Goal: Task Accomplishment & Management: Manage account settings

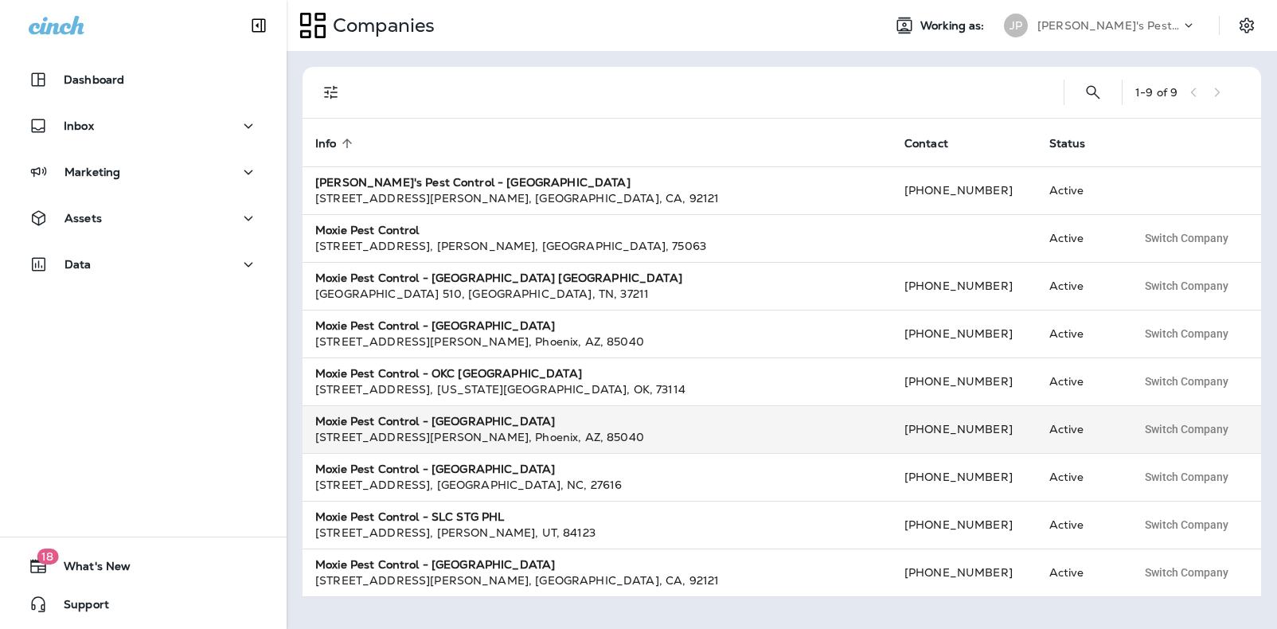
click at [367, 418] on strong "Moxie Pest Control - [GEOGRAPHIC_DATA]" at bounding box center [435, 421] width 240 height 14
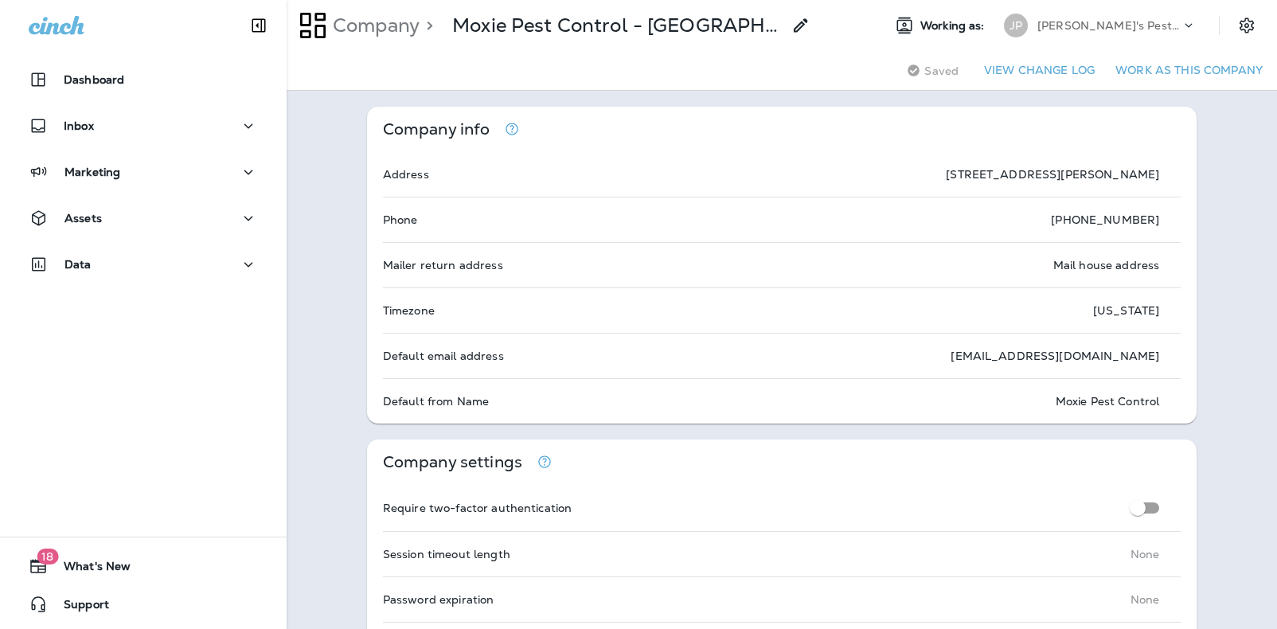
click at [1129, 19] on p "[PERSON_NAME]'s Pest Control - [GEOGRAPHIC_DATA]" at bounding box center [1108, 25] width 143 height 13
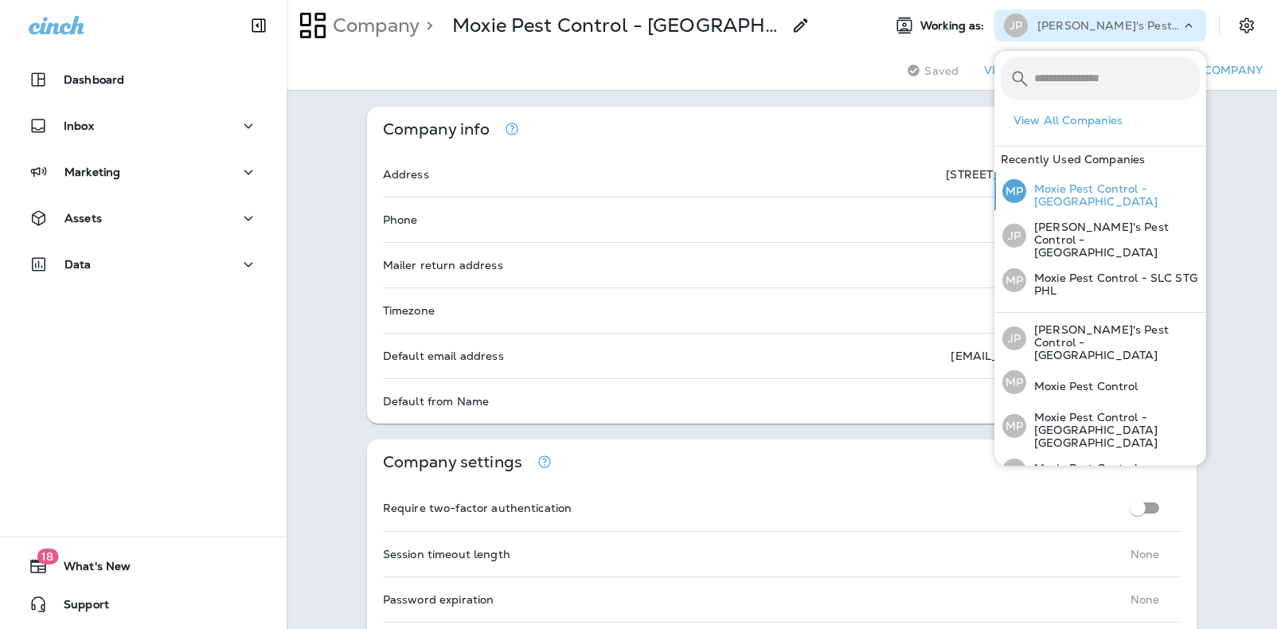
click at [1096, 185] on div "MP Moxie Pest Control - [GEOGRAPHIC_DATA]" at bounding box center [1101, 191] width 210 height 38
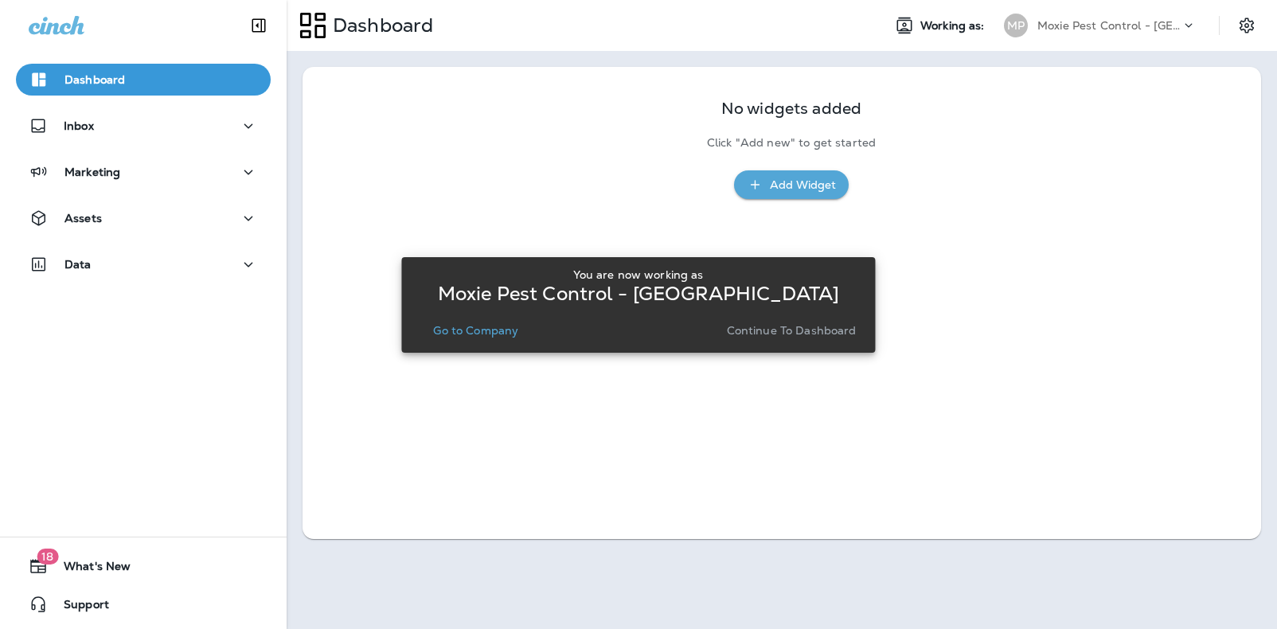
click at [813, 332] on p "Continue to Dashboard" at bounding box center [792, 330] width 130 height 13
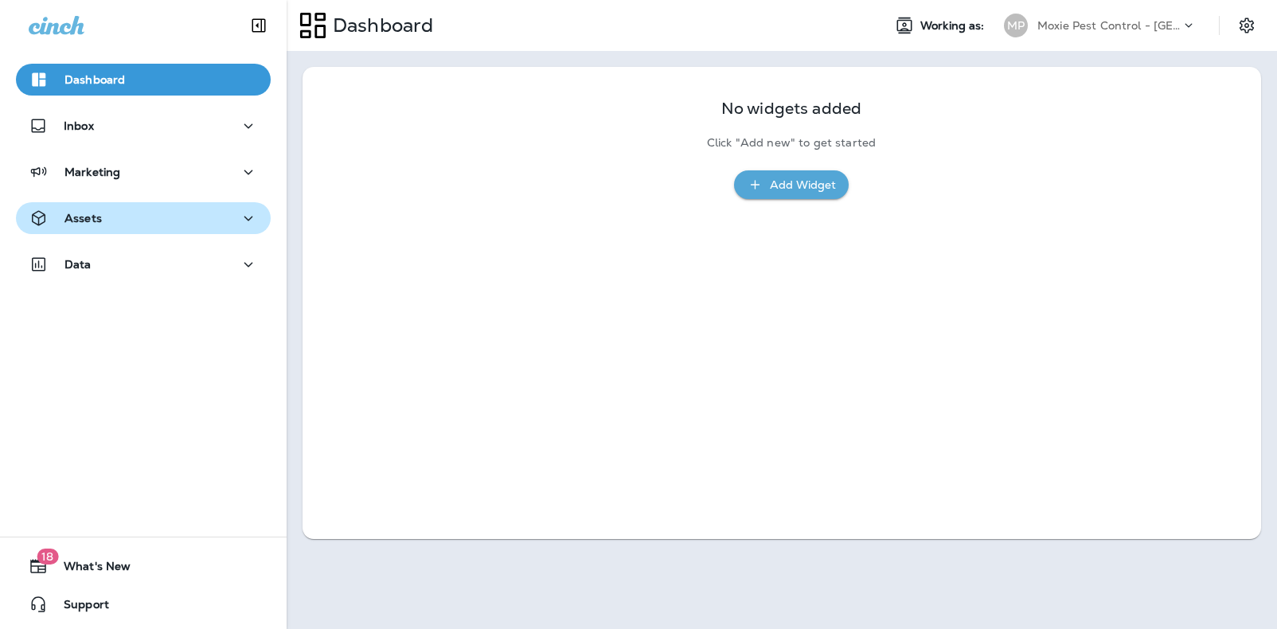
click at [94, 217] on p "Assets" at bounding box center [82, 218] width 37 height 13
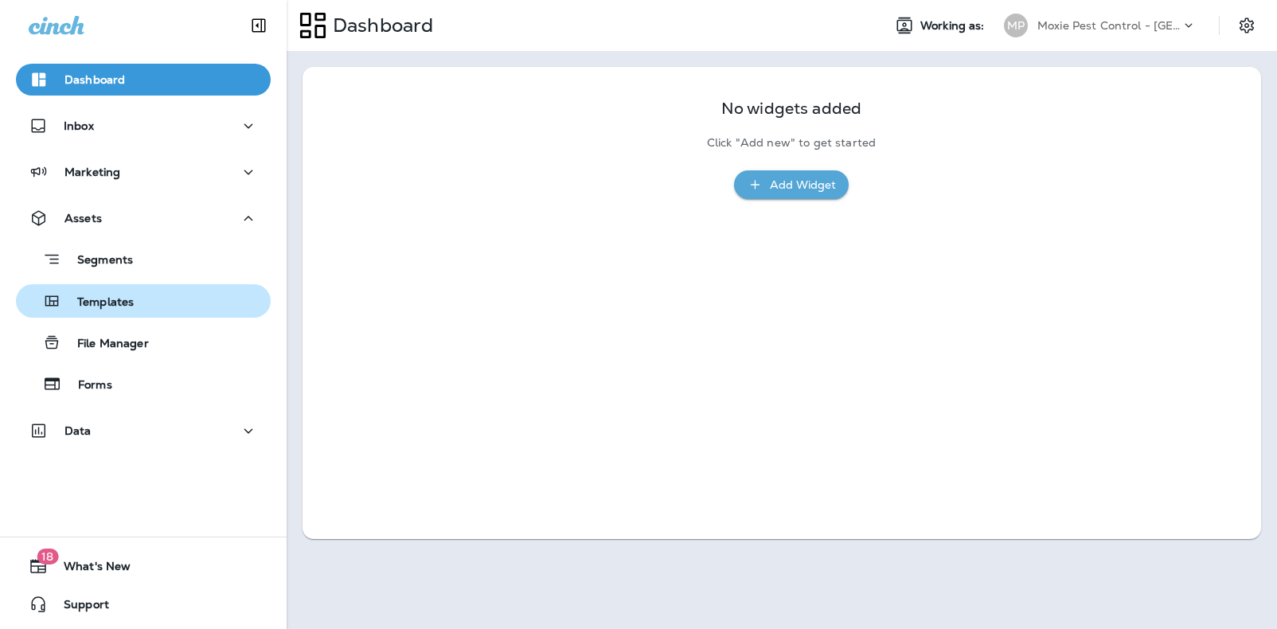
click at [98, 302] on p "Templates" at bounding box center [97, 302] width 72 height 15
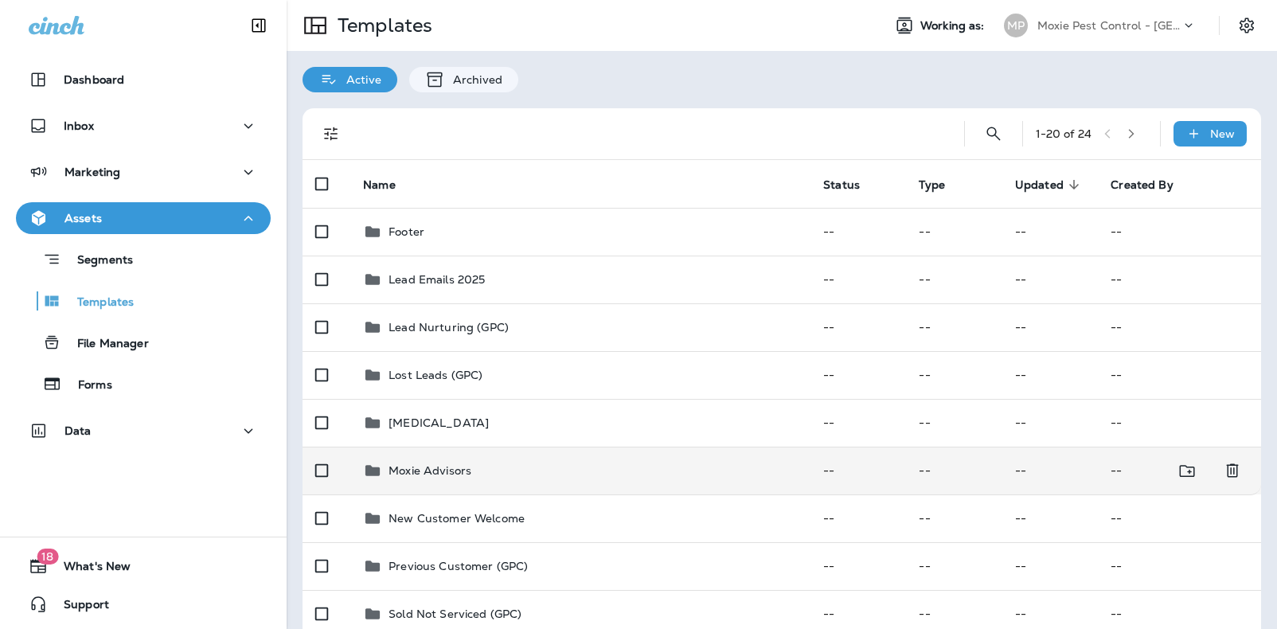
click at [404, 466] on p "Moxie Advisors" at bounding box center [429, 470] width 83 height 13
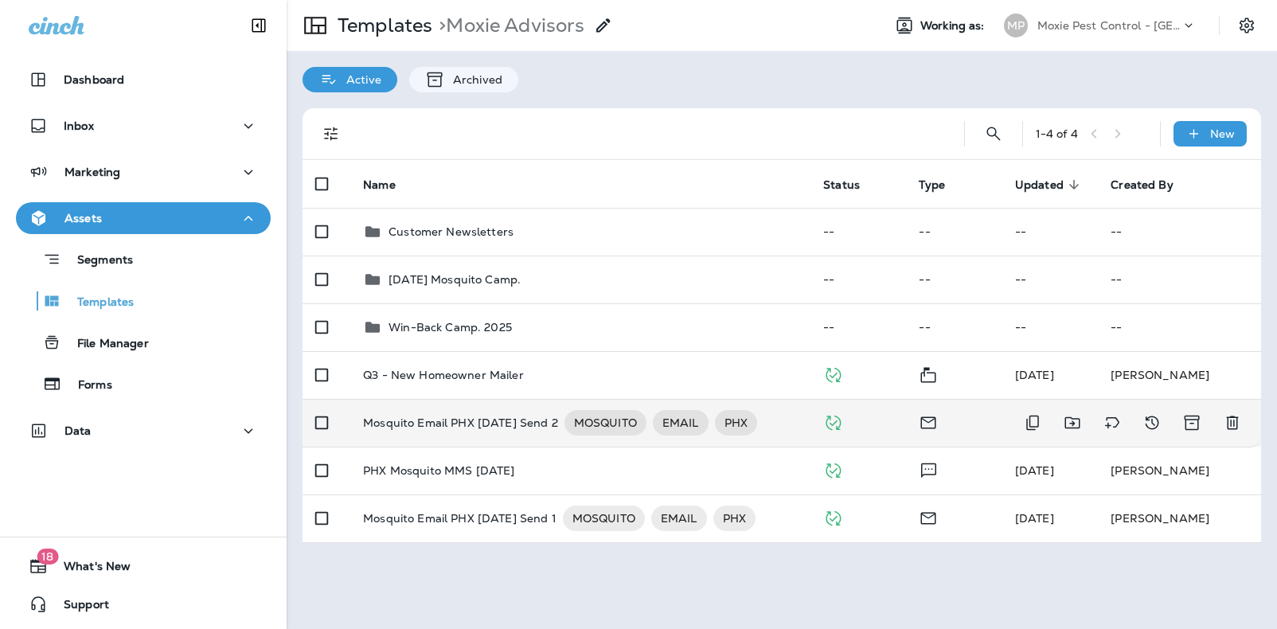
click at [413, 420] on p "Mosquito Email PHX [DATE] Send 2" at bounding box center [460, 422] width 194 height 25
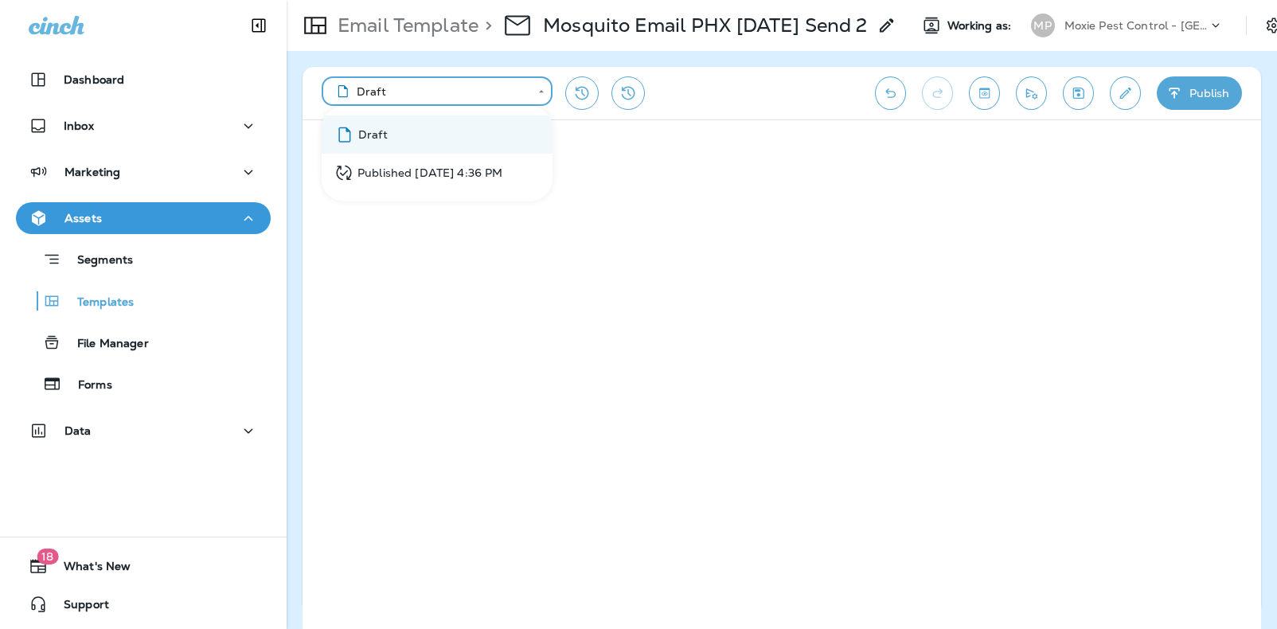
click at [544, 0] on body "**********" at bounding box center [638, 0] width 1277 height 0
click at [633, 134] on div at bounding box center [638, 314] width 1277 height 629
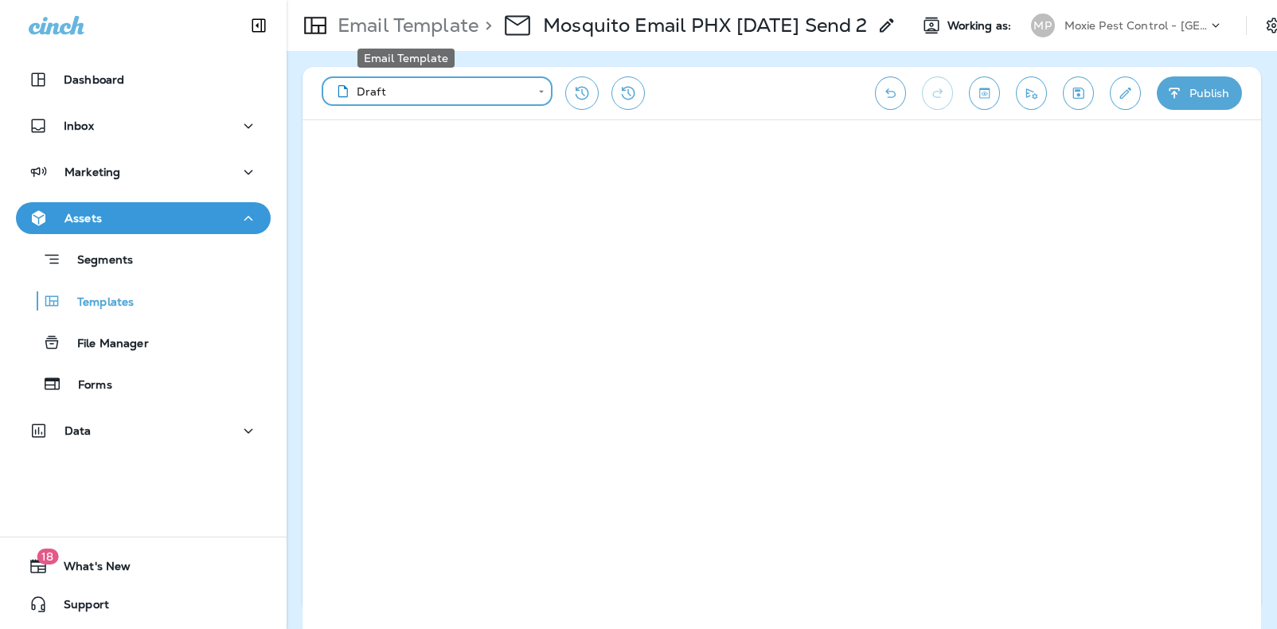
click at [436, 26] on p "Email Template" at bounding box center [404, 26] width 147 height 24
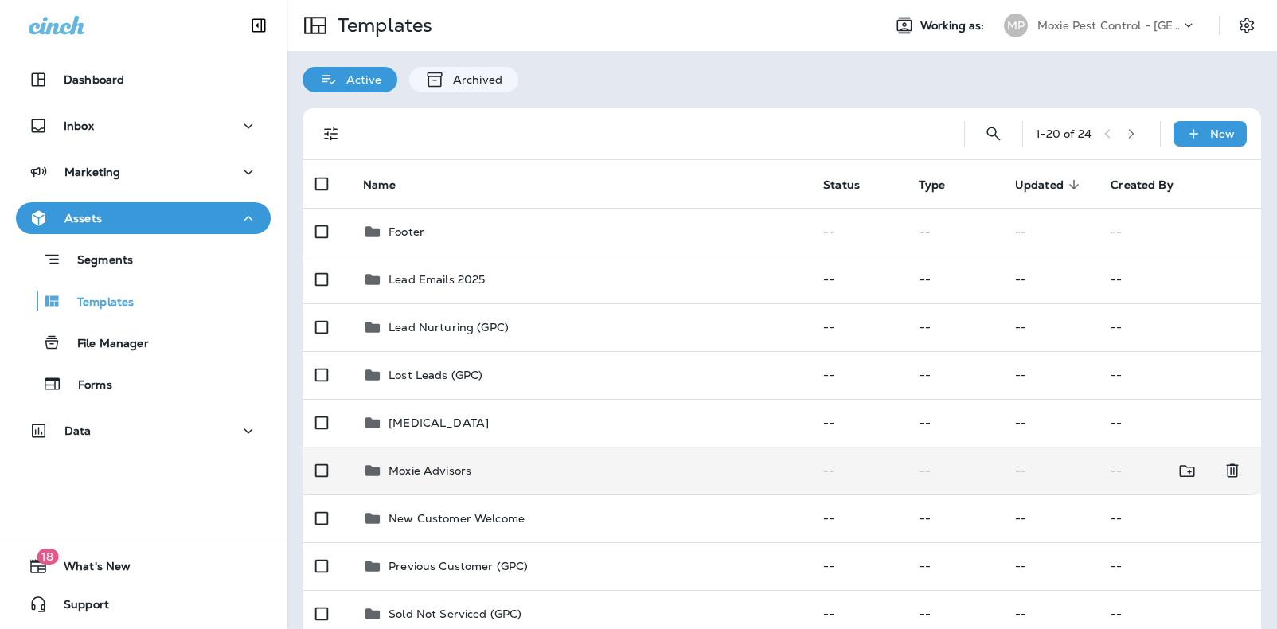
click at [444, 467] on p "Moxie Advisors" at bounding box center [429, 470] width 83 height 13
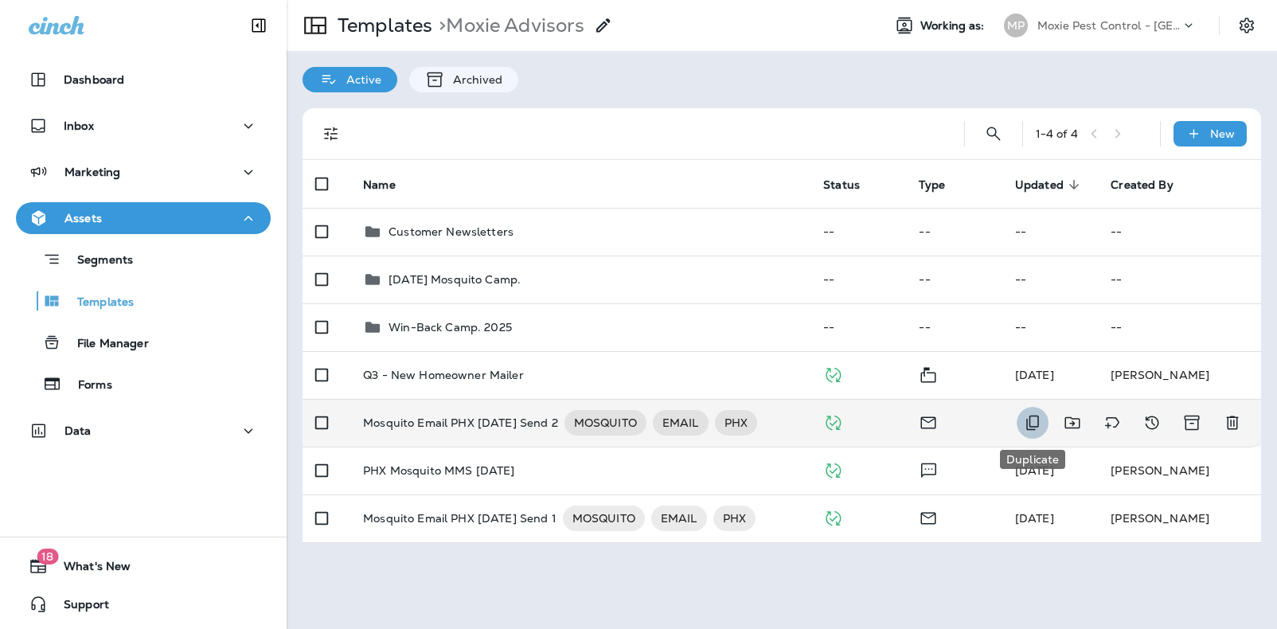
click at [1029, 419] on icon "Duplicate" at bounding box center [1032, 422] width 13 height 15
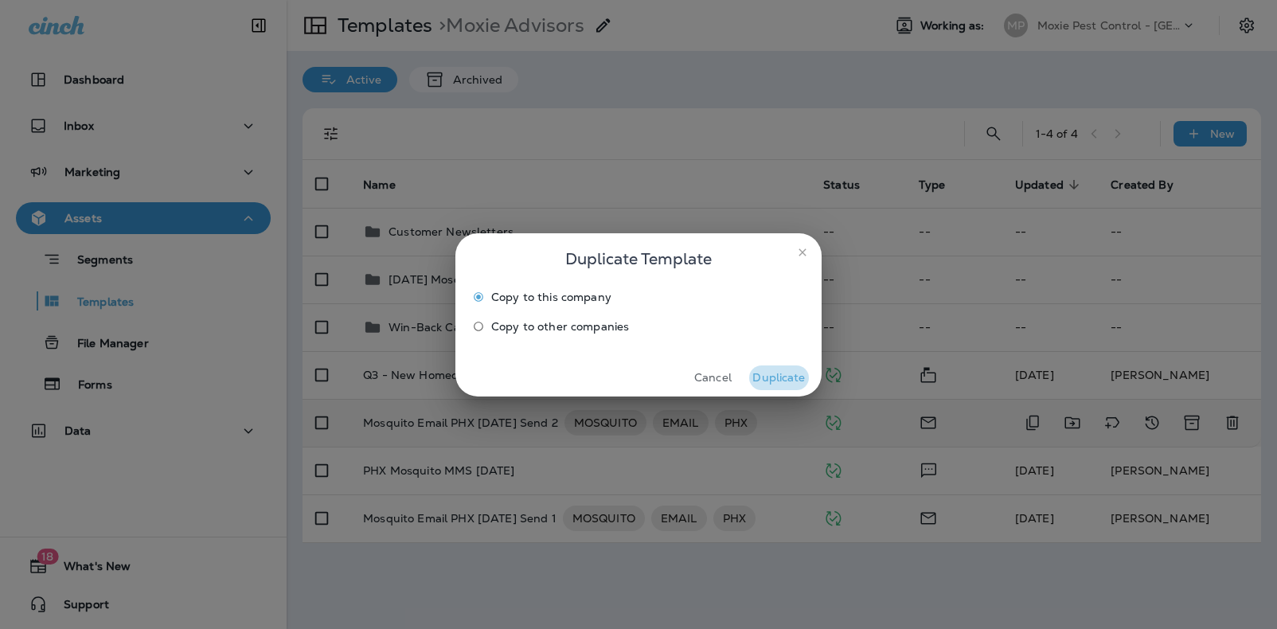
click at [778, 377] on button "Duplicate" at bounding box center [779, 377] width 60 height 25
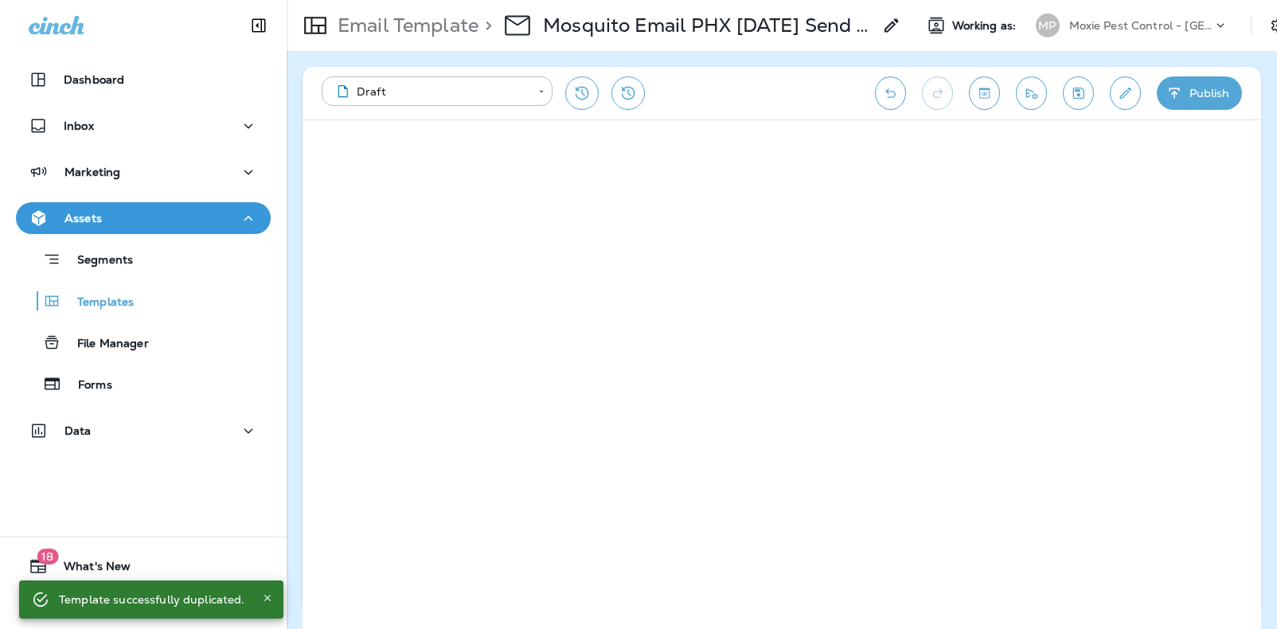
click at [890, 25] on use at bounding box center [890, 25] width 14 height 14
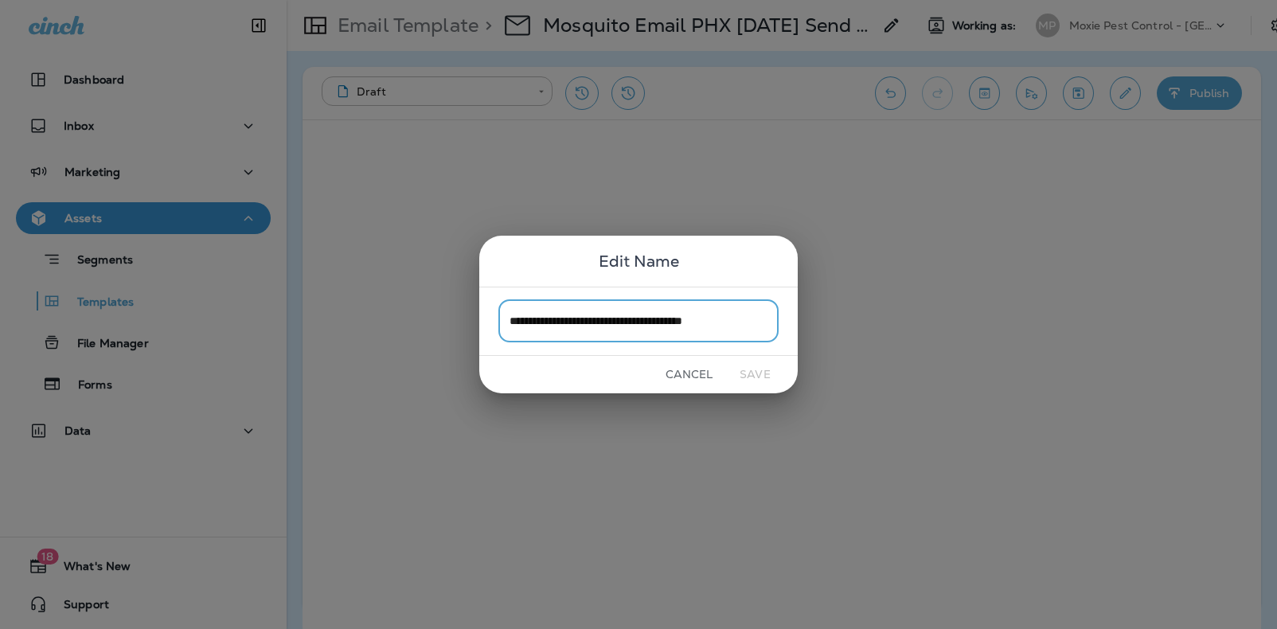
click at [564, 313] on input "**********" at bounding box center [638, 321] width 280 height 42
drag, startPoint x: 598, startPoint y: 321, endPoint x: 475, endPoint y: 312, distance: 122.9
click at [475, 312] on div "**********" at bounding box center [638, 314] width 1277 height 629
drag, startPoint x: 764, startPoint y: 323, endPoint x: 611, endPoint y: 319, distance: 152.9
click at [611, 319] on input "**********" at bounding box center [638, 321] width 280 height 42
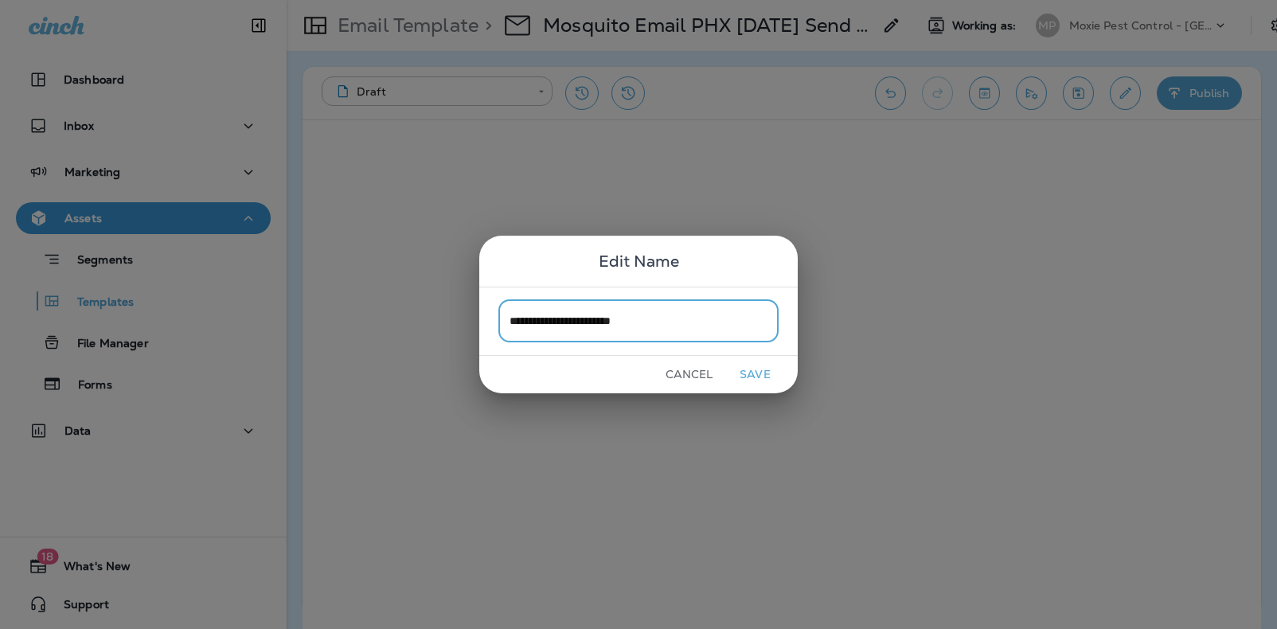
type input "**********"
click at [766, 372] on button "Save" at bounding box center [755, 374] width 60 height 25
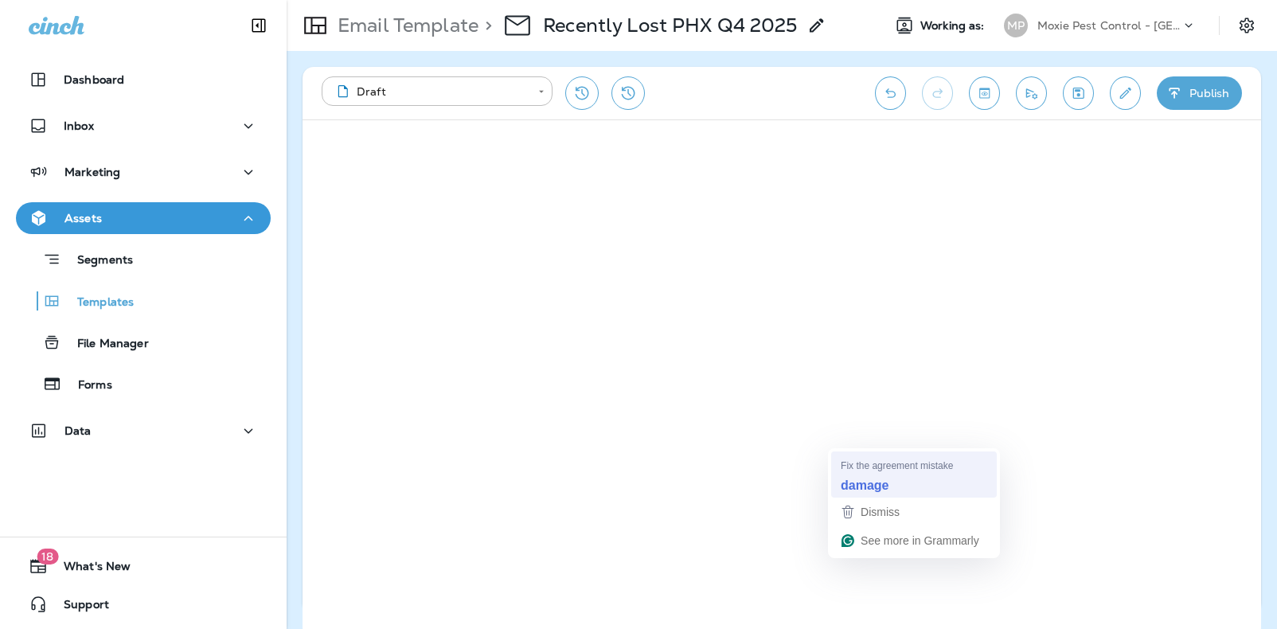
click at [861, 485] on strong "damage" at bounding box center [864, 485] width 48 height 18
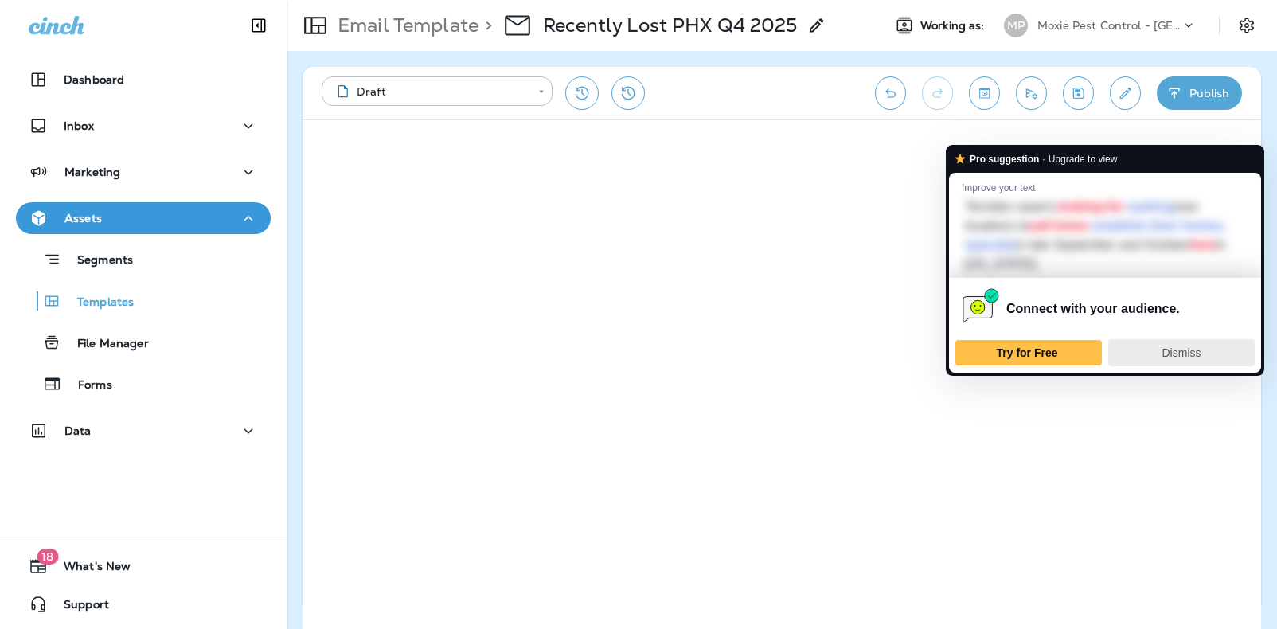
click at [1184, 351] on span "Dismiss" at bounding box center [1181, 352] width 39 height 13
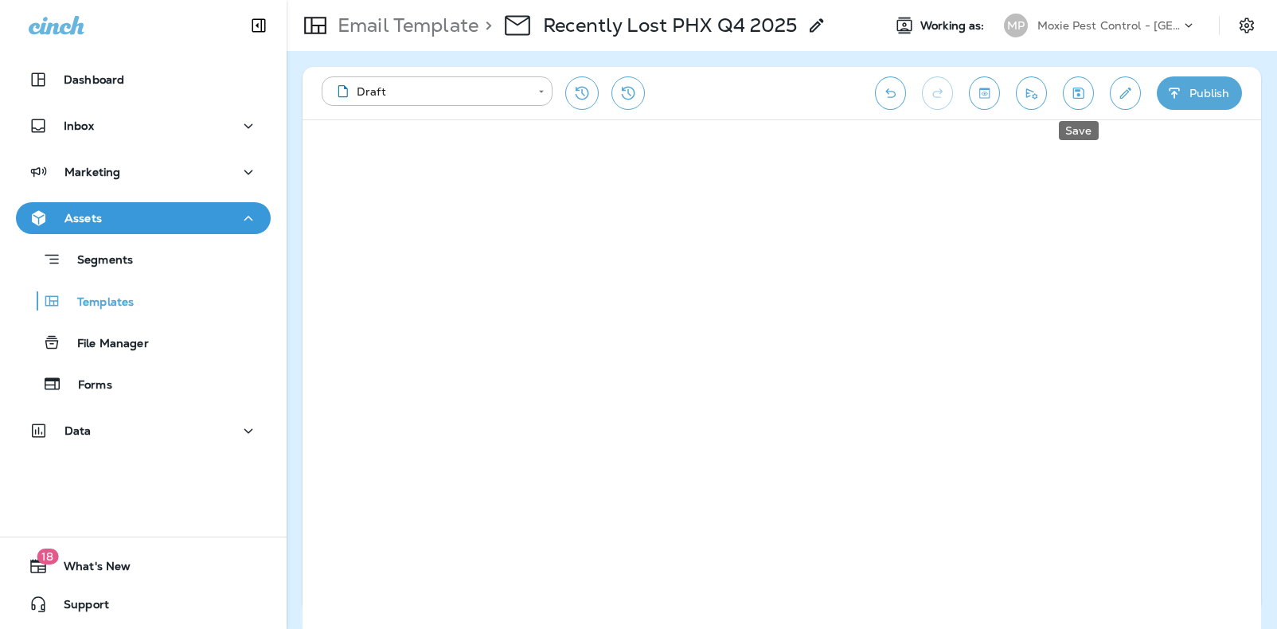
click at [1078, 89] on icon "Save" at bounding box center [1078, 93] width 11 height 11
click at [1081, 99] on icon "Save" at bounding box center [1078, 93] width 17 height 16
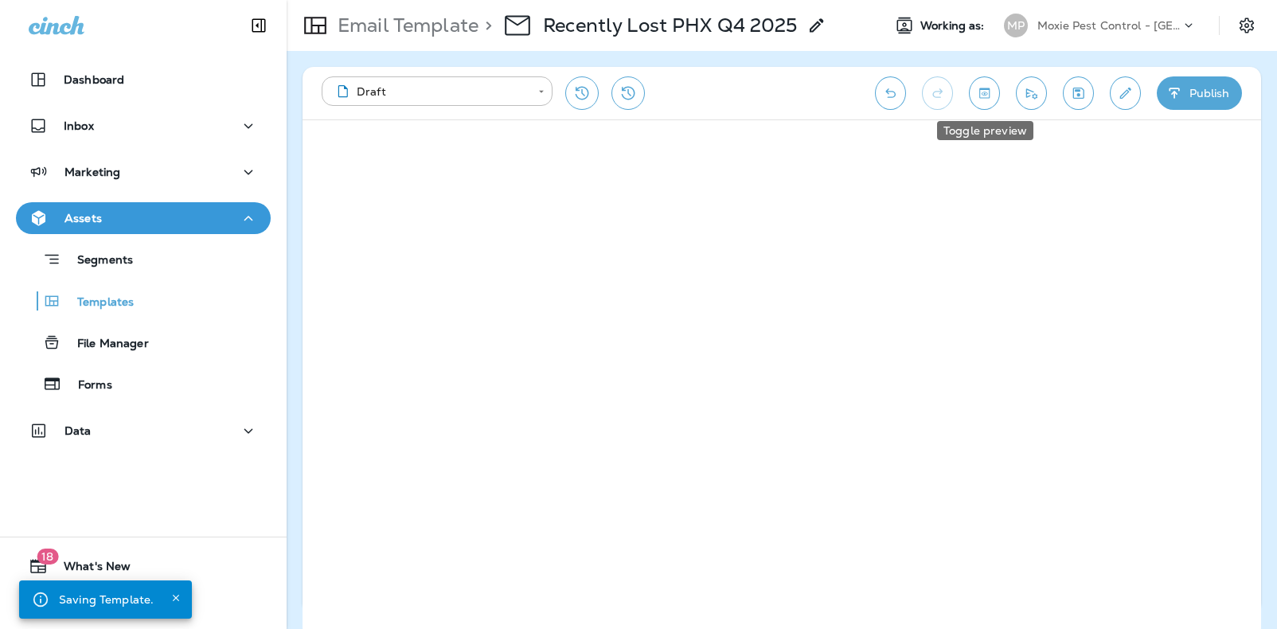
click at [977, 99] on icon "Toggle preview" at bounding box center [984, 93] width 17 height 16
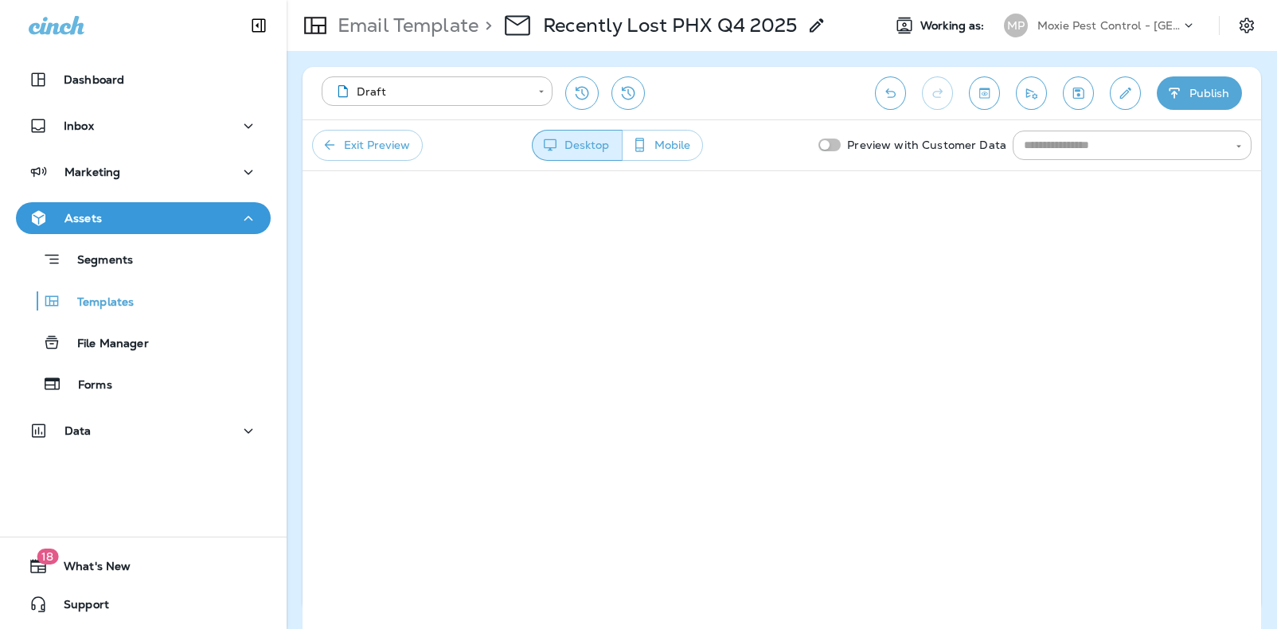
click at [675, 158] on button "Mobile" at bounding box center [662, 145] width 81 height 31
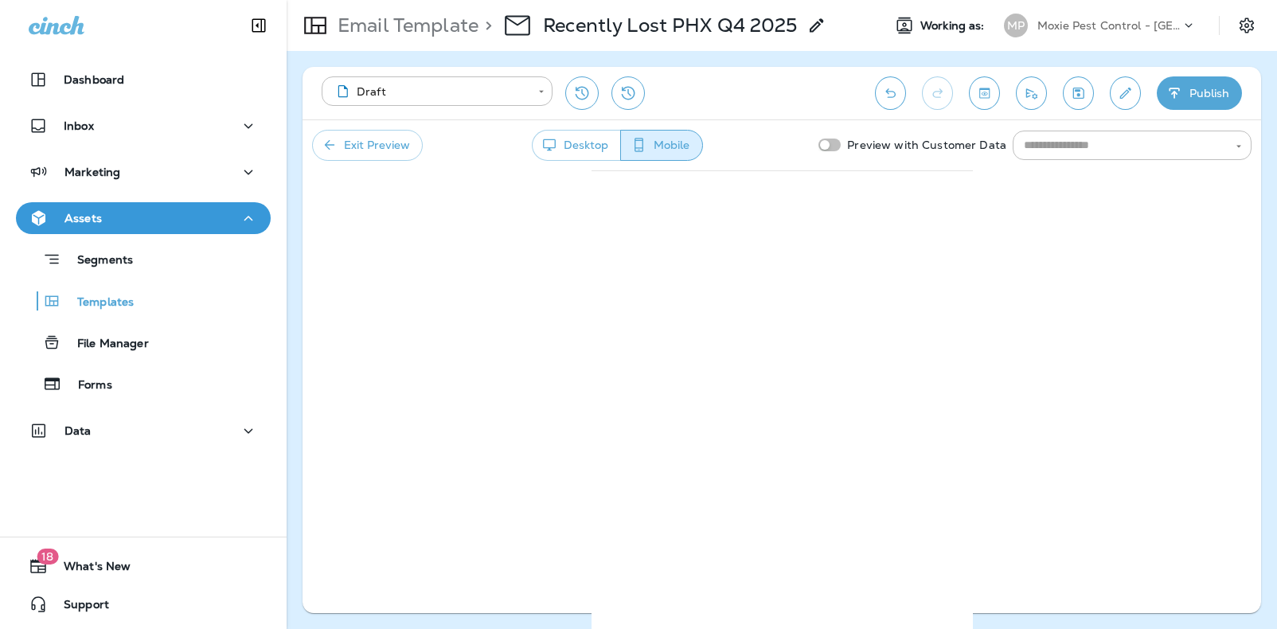
click at [593, 146] on button "Desktop" at bounding box center [576, 145] width 89 height 31
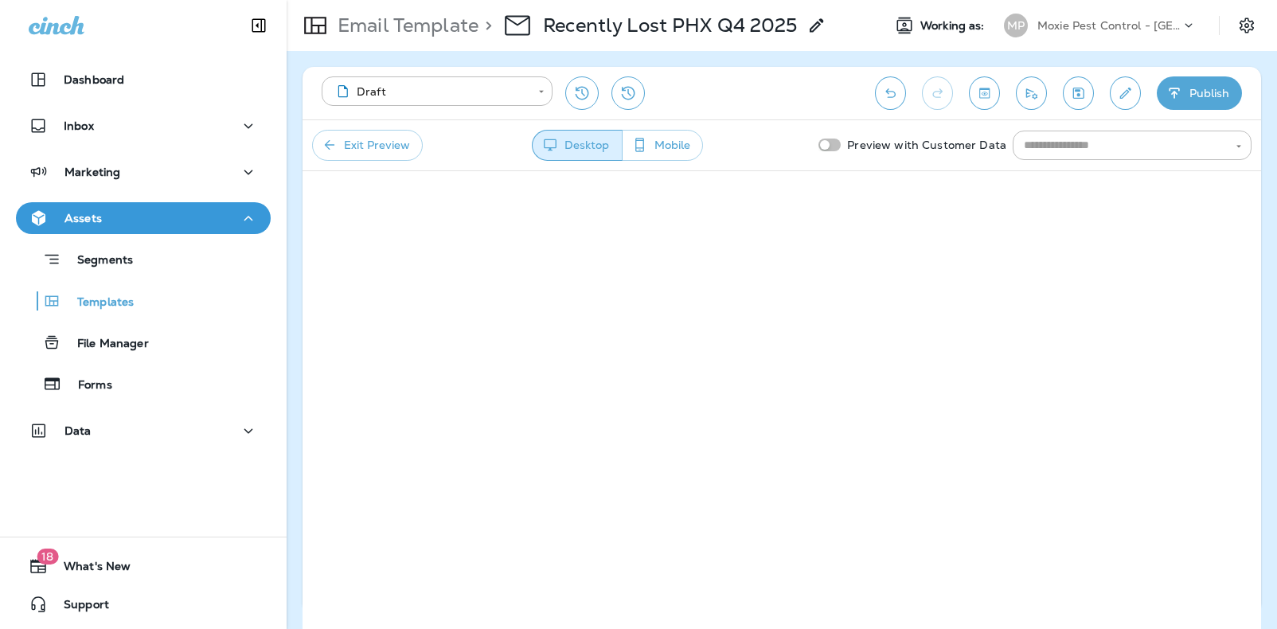
click at [396, 146] on button "Exit Preview" at bounding box center [367, 145] width 111 height 31
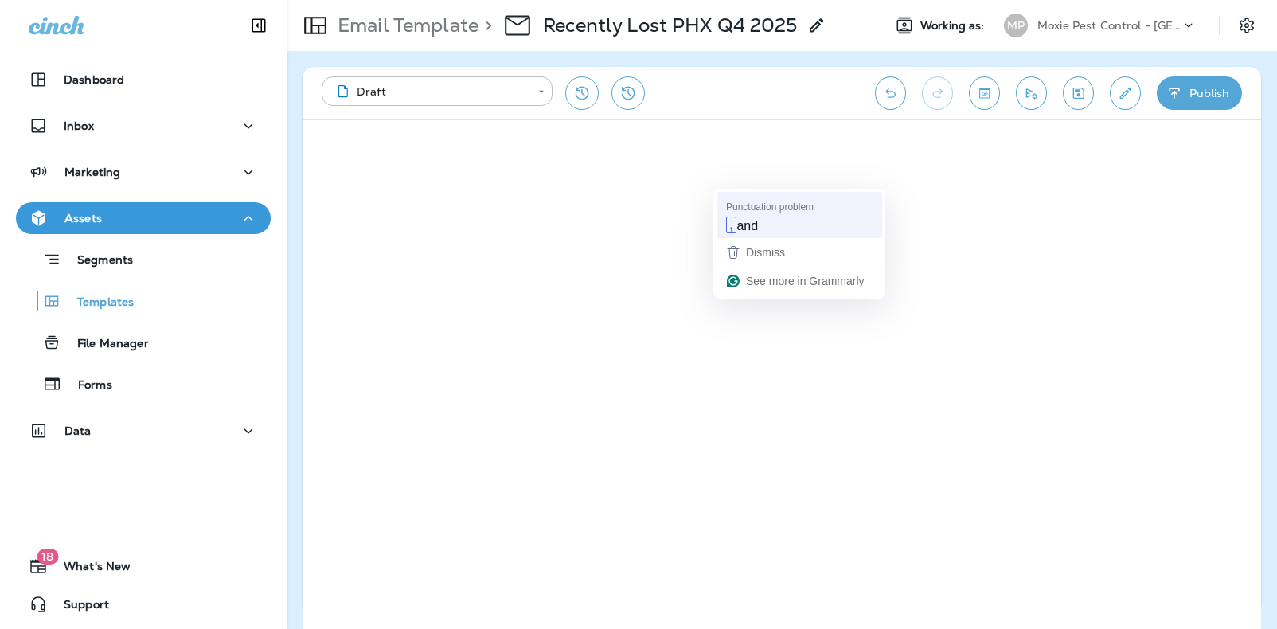
click at [743, 226] on span "and" at bounding box center [746, 225] width 21 height 18
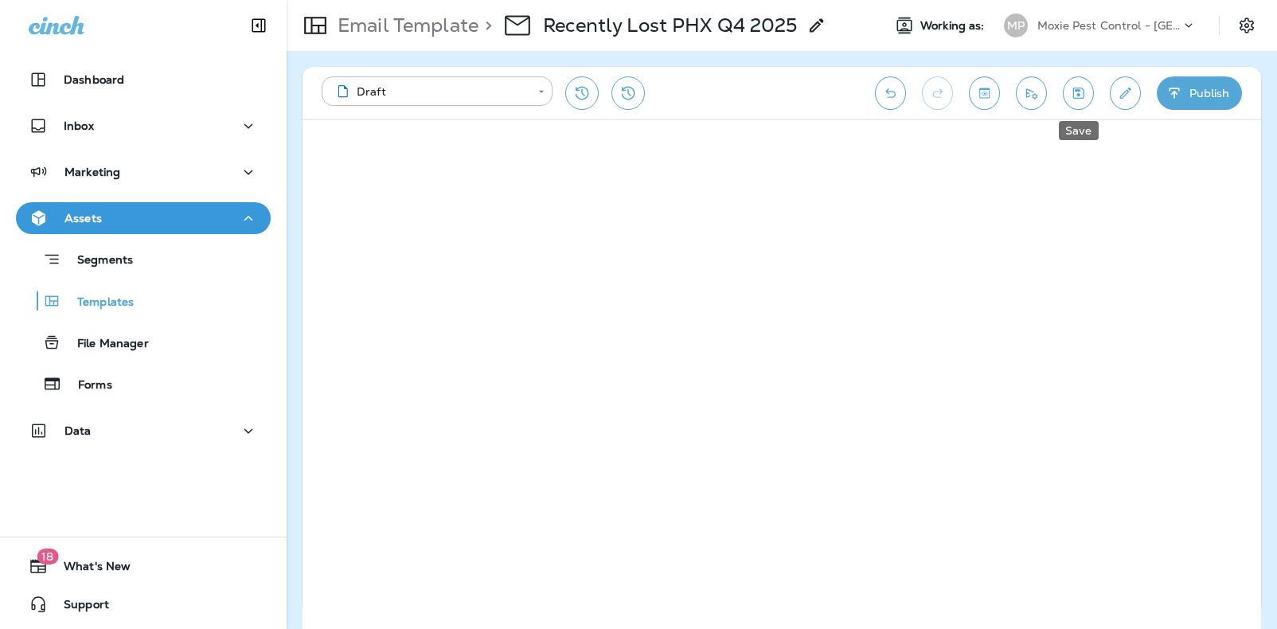
click at [1075, 94] on icon "Save" at bounding box center [1078, 93] width 17 height 16
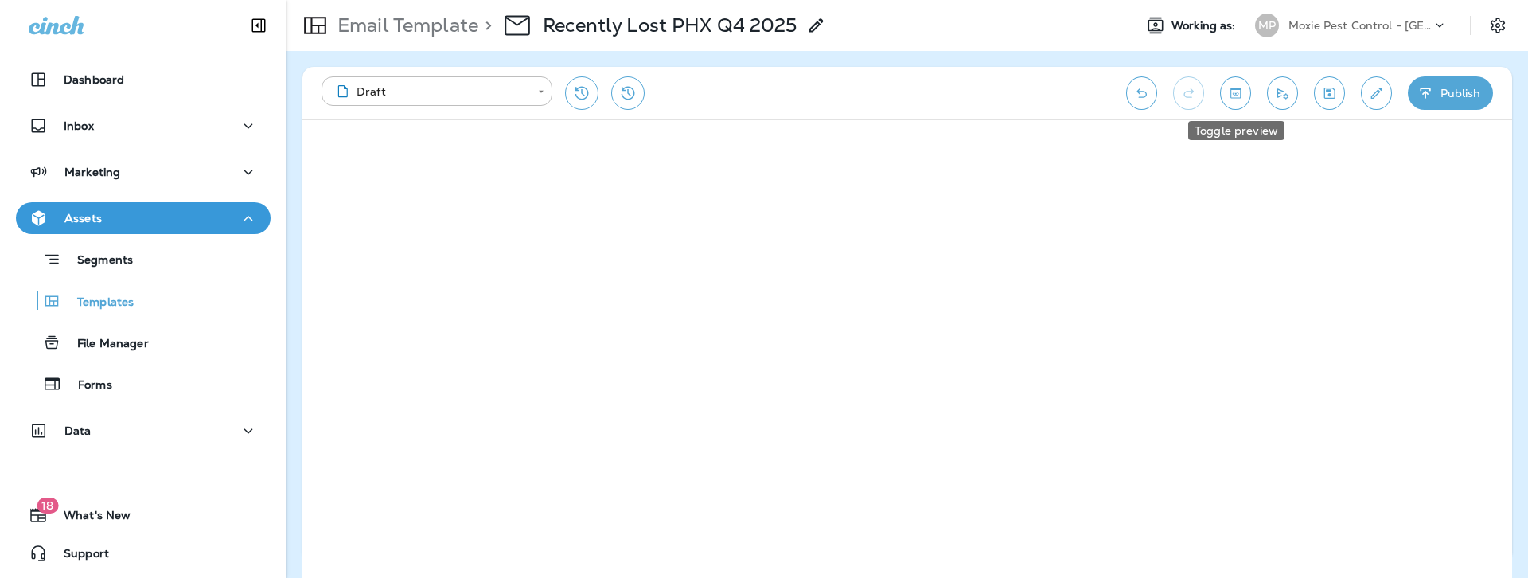
click at [1238, 90] on icon "Toggle preview" at bounding box center [1235, 93] width 17 height 16
